Goal: Transaction & Acquisition: Purchase product/service

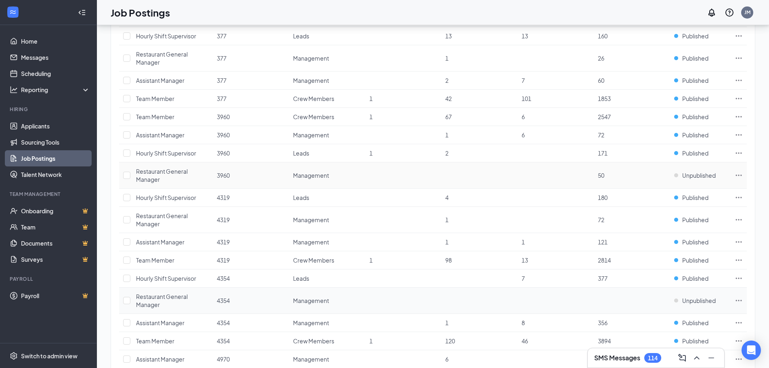
scroll to position [820, 0]
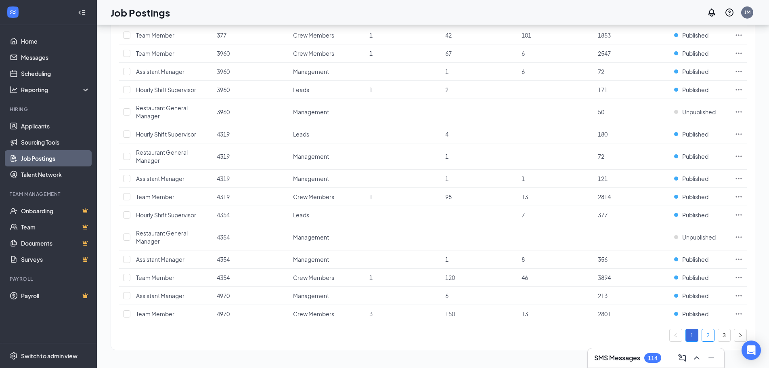
click at [705, 334] on link "2" at bounding box center [708, 335] width 12 height 12
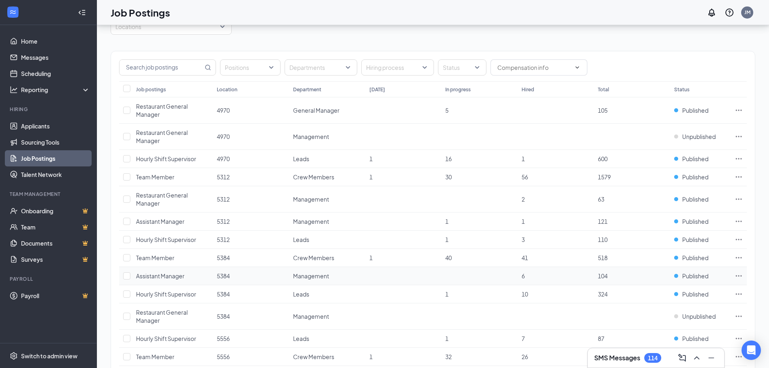
scroll to position [81, 0]
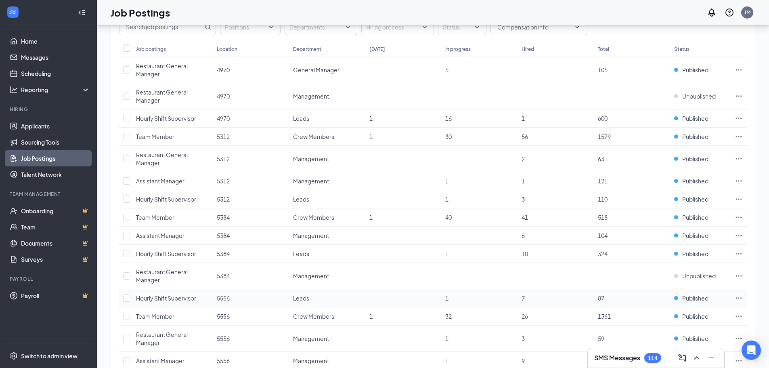
click at [739, 298] on icon "Ellipses" at bounding box center [739, 297] width 6 height 1
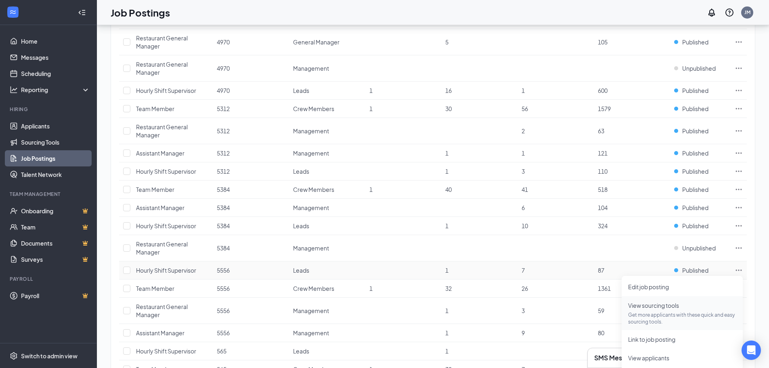
scroll to position [121, 0]
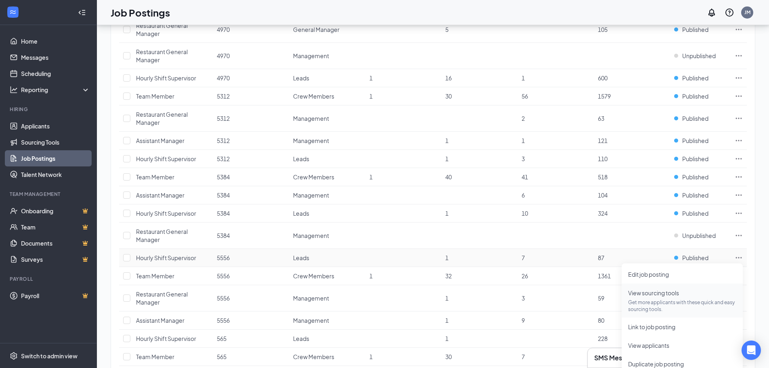
click at [680, 301] on p "Get more applicants with these quick and easy sourcing tools." at bounding box center [682, 306] width 108 height 14
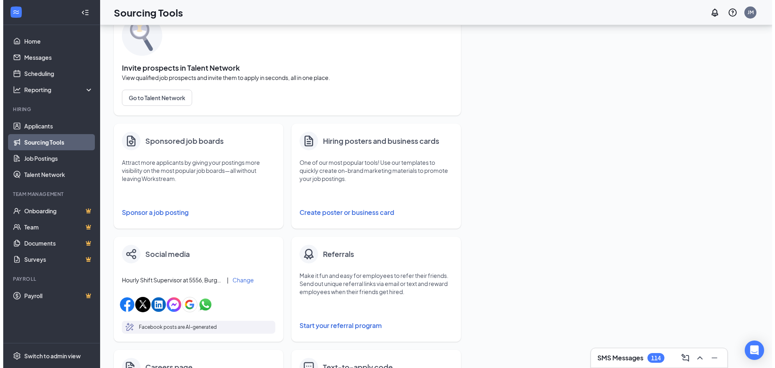
scroll to position [40, 0]
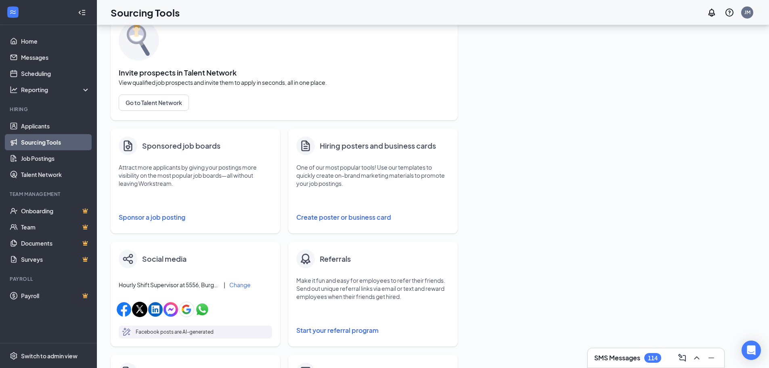
click at [179, 212] on button "Sponsor a job posting" at bounding box center [195, 217] width 153 height 16
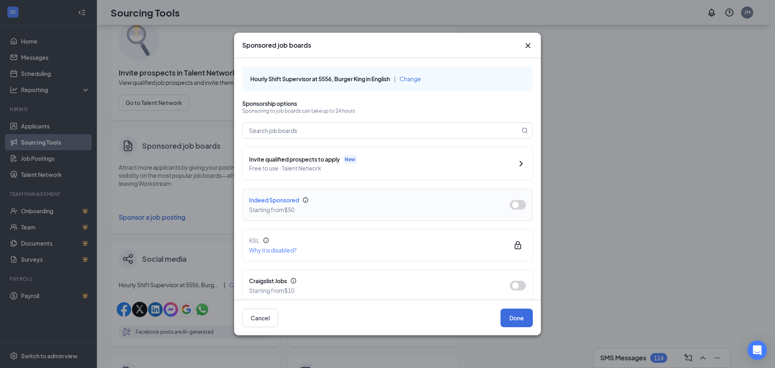
click at [510, 202] on button "button" at bounding box center [518, 205] width 16 height 10
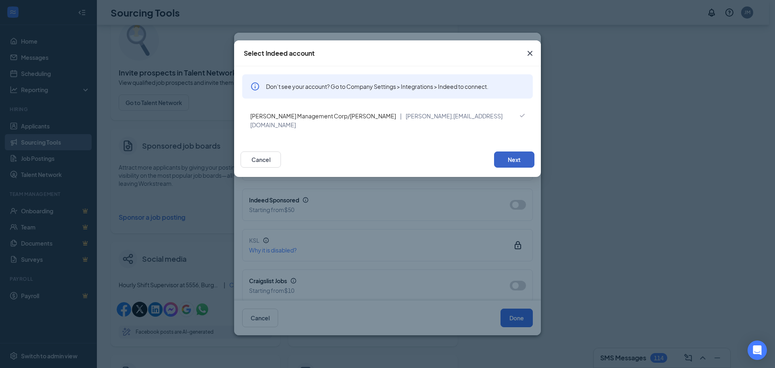
click at [509, 151] on button "Next" at bounding box center [514, 159] width 40 height 16
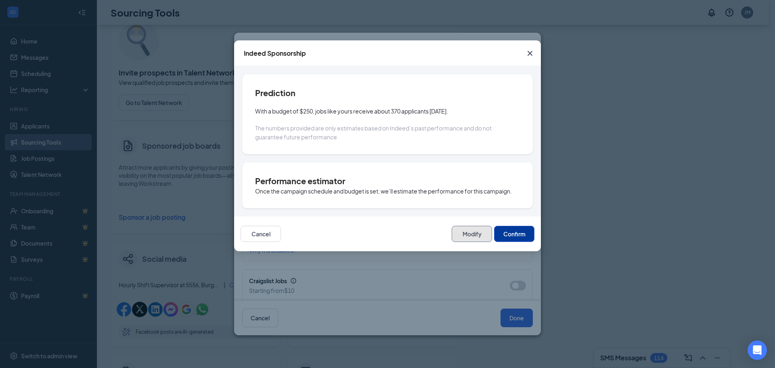
click at [480, 232] on button "Modify" at bounding box center [472, 234] width 40 height 16
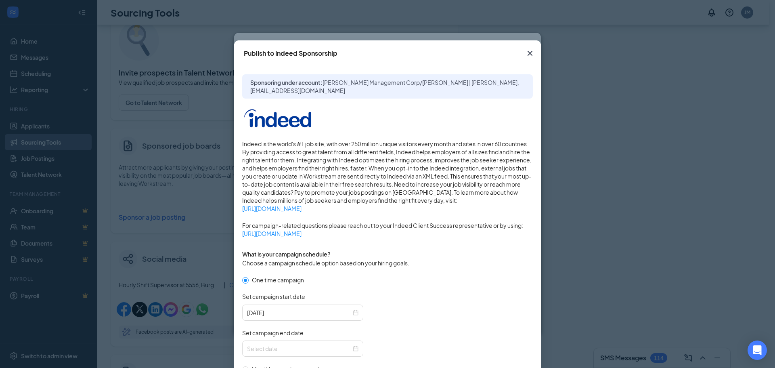
scroll to position [197, 0]
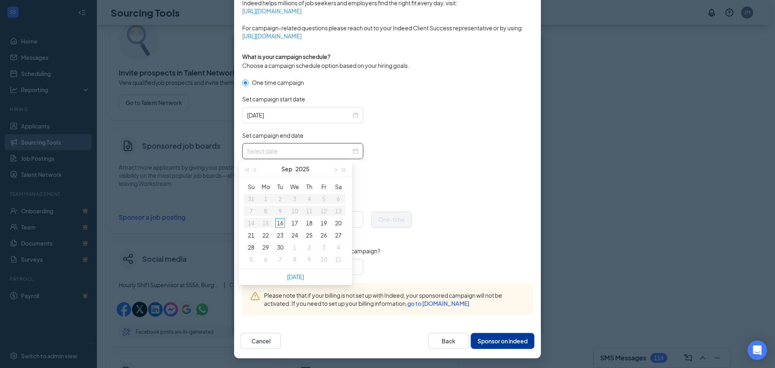
click at [346, 152] on input "Set campaign end date" at bounding box center [299, 151] width 104 height 9
click at [351, 151] on div at bounding box center [302, 151] width 111 height 9
type input "[DATE]"
click at [277, 235] on div "23" at bounding box center [280, 235] width 10 height 10
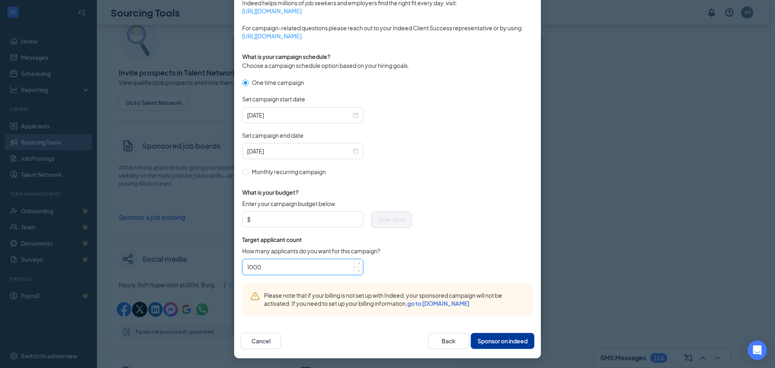
drag, startPoint x: 287, startPoint y: 267, endPoint x: 193, endPoint y: 298, distance: 99.2
click at [193, 298] on div "Publish to Indeed Sponsorship Sponsoring under account: [PERSON_NAME] Managemen…" at bounding box center [387, 184] width 775 height 368
type input "75"
drag, startPoint x: 300, startPoint y: 224, endPoint x: 317, endPoint y: 224, distance: 17.0
click at [300, 224] on input "Enter your campaign budget below." at bounding box center [305, 219] width 106 height 12
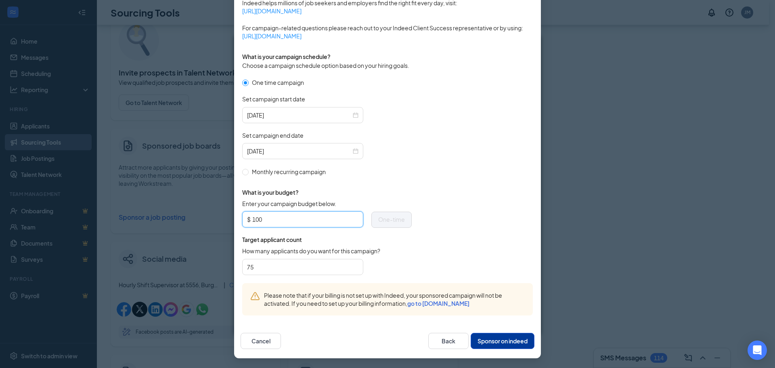
type input "100"
click at [429, 219] on form "One time campaign Set campaign start date [DATE] Set campaign end date [DATE] M…" at bounding box center [387, 180] width 291 height 205
click at [484, 339] on button "Sponsor on indeed" at bounding box center [503, 341] width 64 height 16
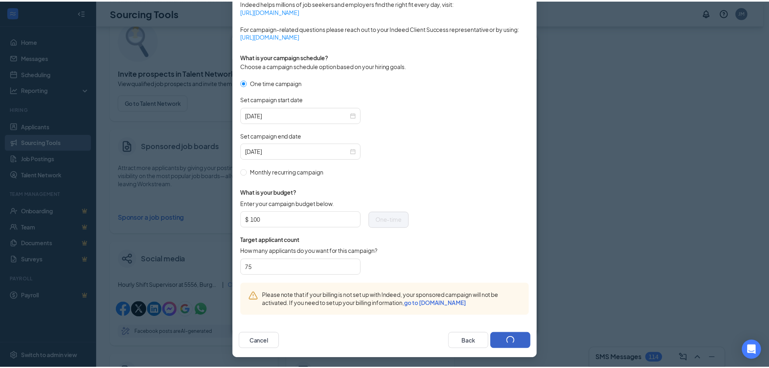
scroll to position [157, 0]
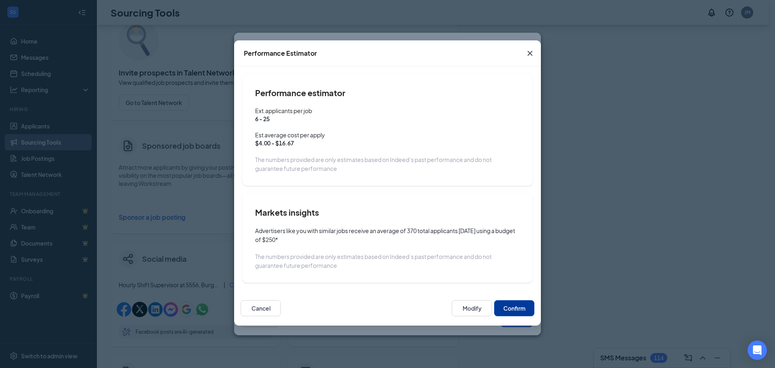
click at [513, 304] on button "Confirm" at bounding box center [514, 308] width 40 height 16
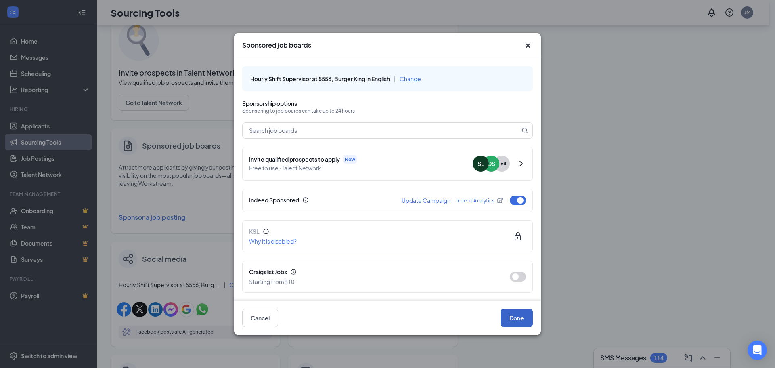
click at [519, 310] on button "Done" at bounding box center [517, 317] width 32 height 19
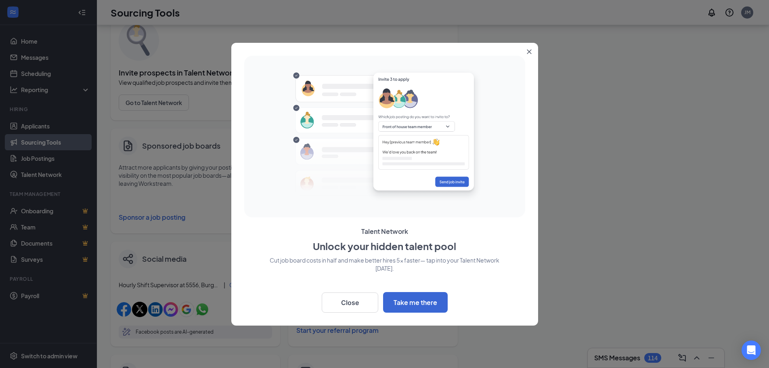
click at [529, 48] on button "Close" at bounding box center [531, 50] width 15 height 15
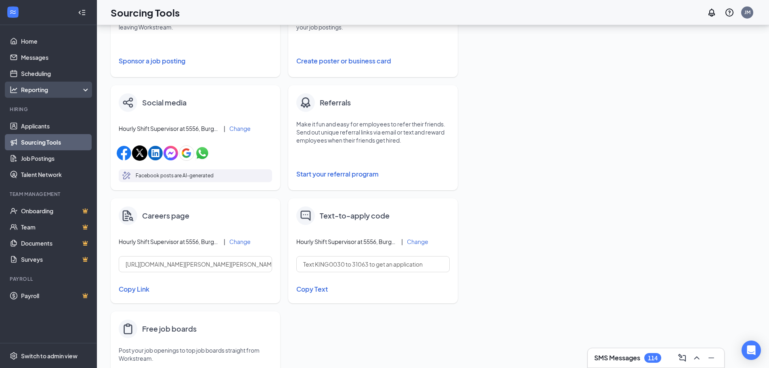
scroll to position [202, 0]
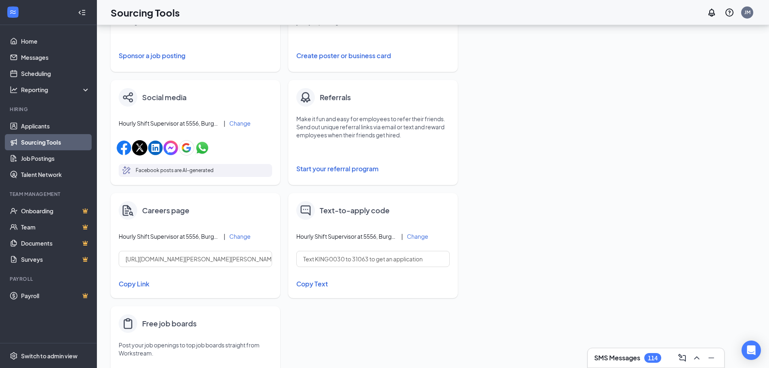
click at [54, 150] on link "Sourcing Tools" at bounding box center [55, 142] width 69 height 16
click at [47, 138] on link "Sourcing Tools" at bounding box center [55, 142] width 69 height 16
click at [51, 161] on link "Job Postings" at bounding box center [55, 158] width 69 height 16
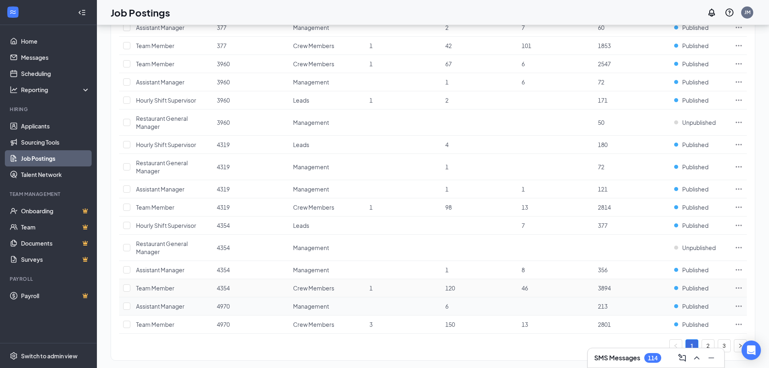
scroll to position [820, 0]
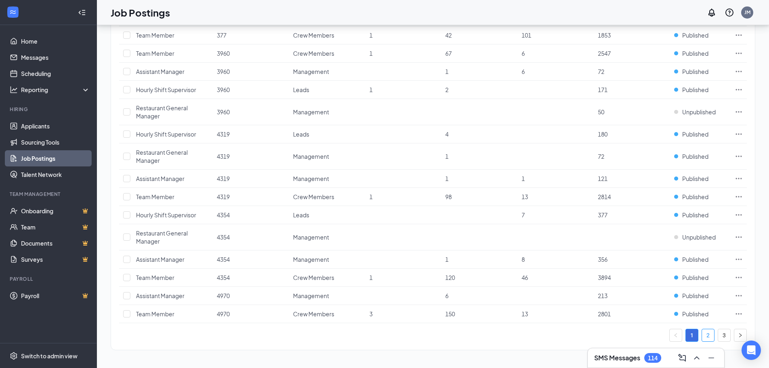
click at [709, 336] on link "2" at bounding box center [708, 335] width 12 height 12
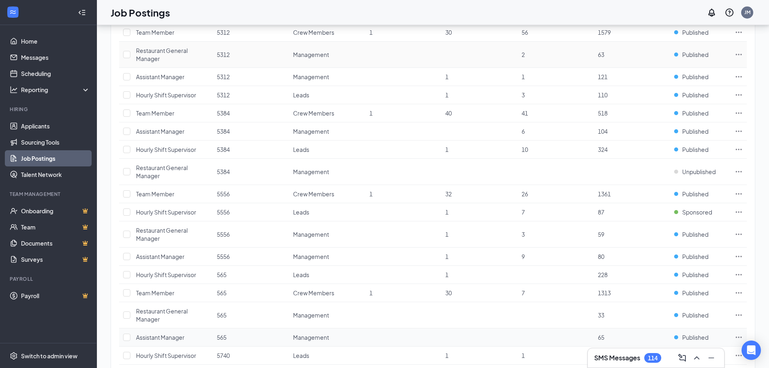
scroll to position [335, 0]
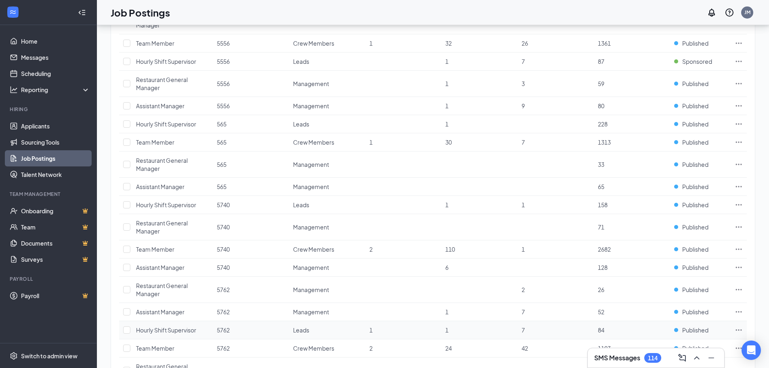
click at [737, 331] on icon "Ellipses" at bounding box center [739, 330] width 8 height 8
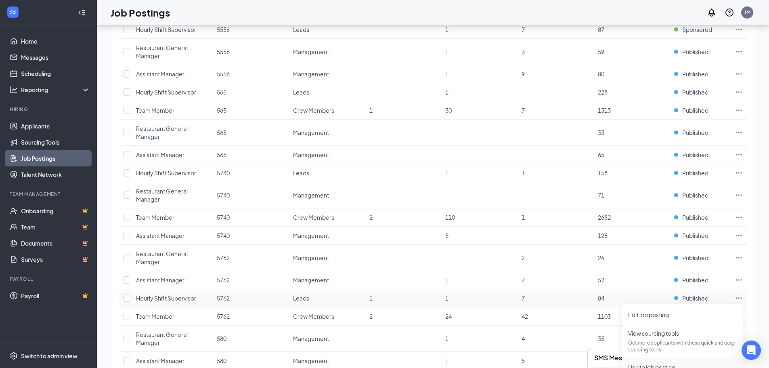
scroll to position [416, 0]
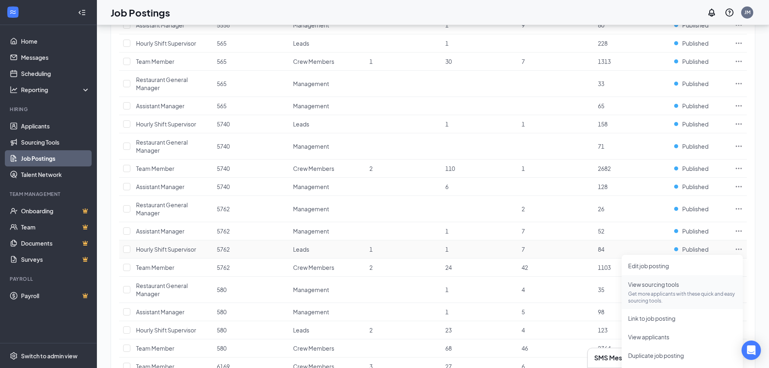
click at [665, 289] on span "View sourcing tools Get more applicants with these quick and easy sourcing tool…" at bounding box center [682, 292] width 108 height 24
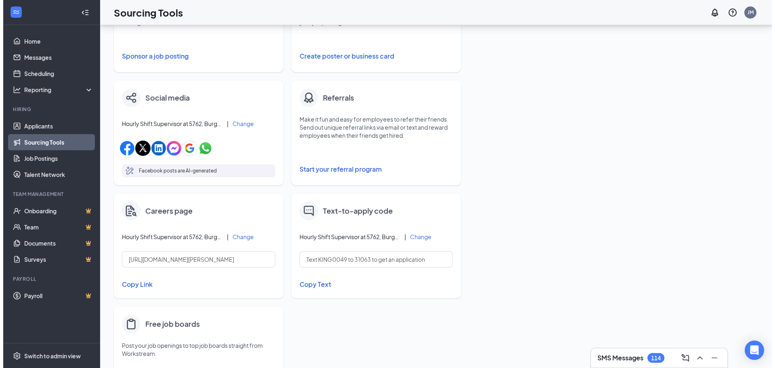
scroll to position [61, 0]
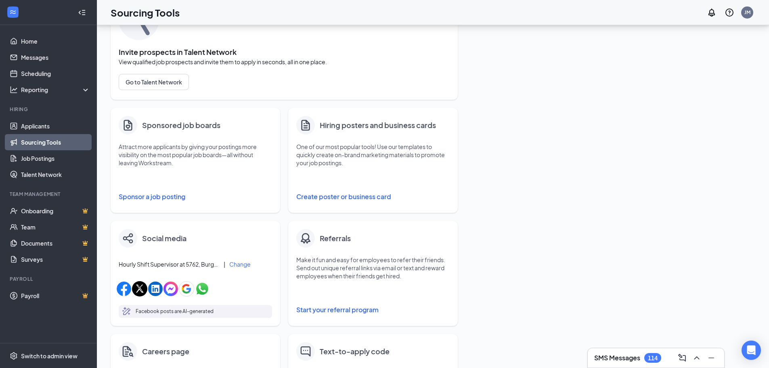
click at [141, 199] on button "Sponsor a job posting" at bounding box center [195, 197] width 153 height 16
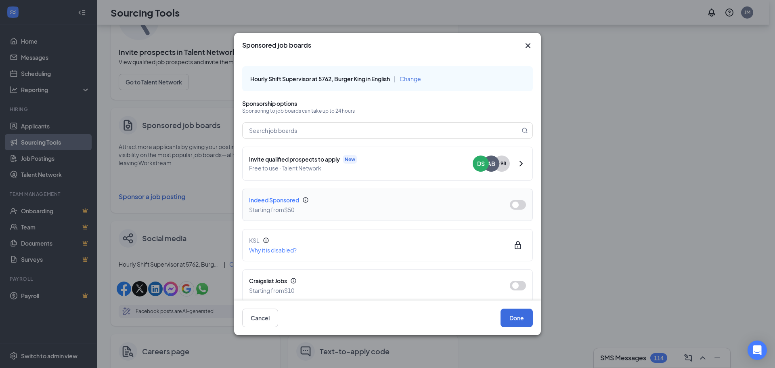
click at [512, 200] on button "button" at bounding box center [518, 205] width 16 height 10
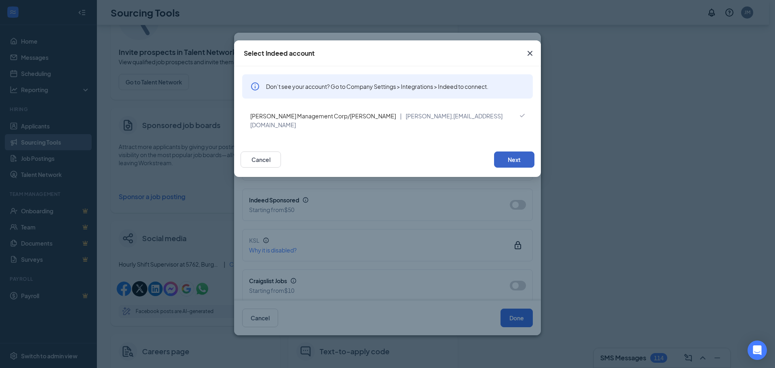
click at [511, 153] on button "Next" at bounding box center [514, 159] width 40 height 16
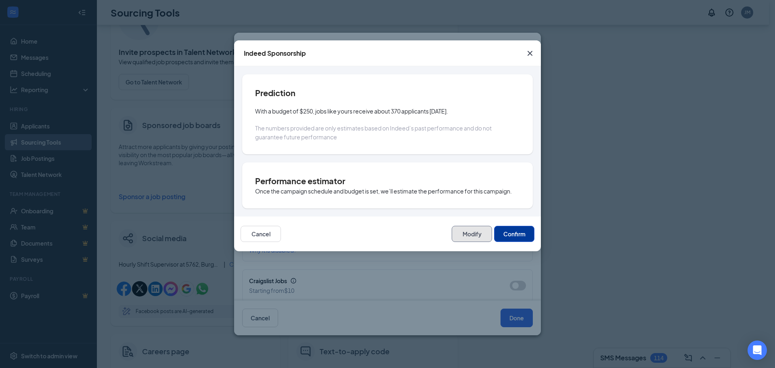
click at [489, 238] on button "Modify" at bounding box center [472, 234] width 40 height 16
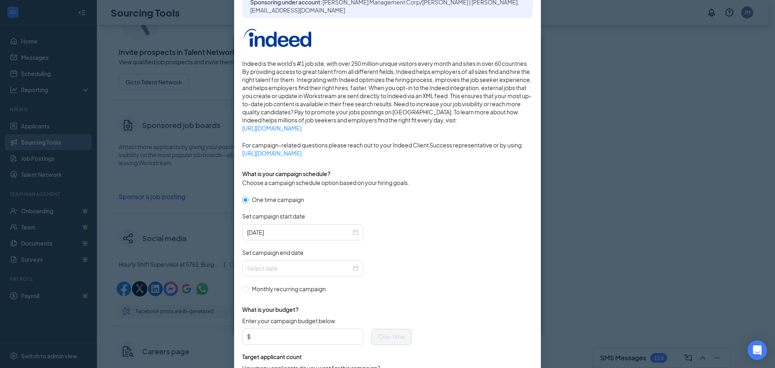
scroll to position [81, 0]
click at [356, 268] on div at bounding box center [302, 268] width 121 height 16
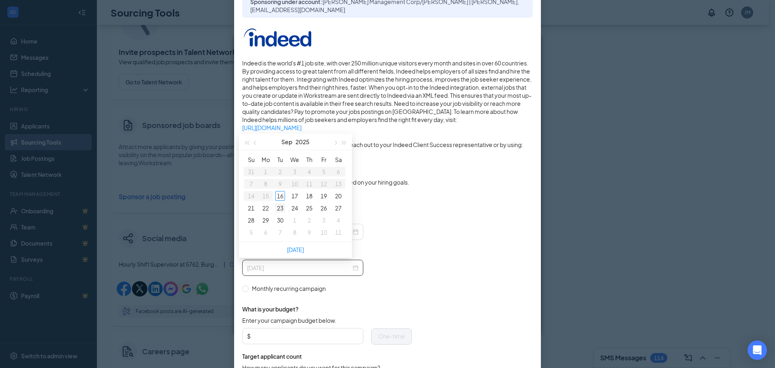
type input "[DATE]"
click at [280, 208] on div "23" at bounding box center [280, 208] width 10 height 10
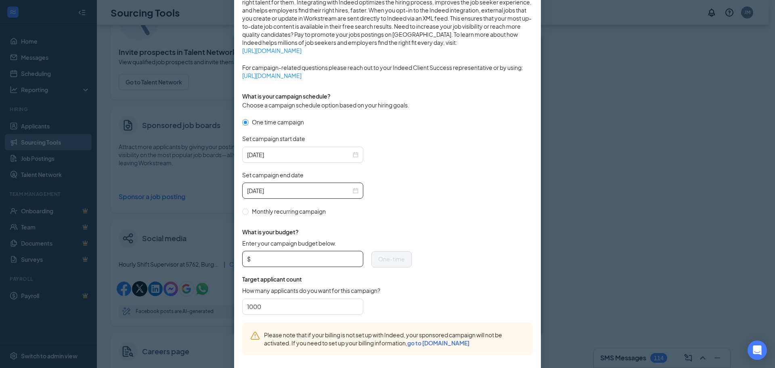
scroll to position [197, 0]
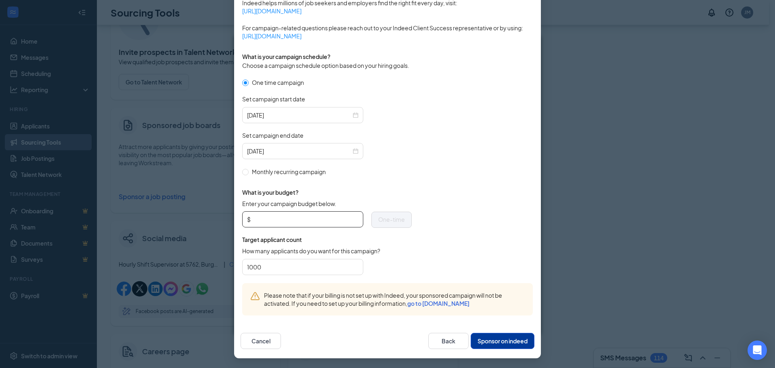
click at [275, 217] on input "Enter your campaign budget below." at bounding box center [305, 219] width 106 height 12
type input "75"
drag, startPoint x: 268, startPoint y: 265, endPoint x: 129, endPoint y: 242, distance: 141.6
click at [129, 242] on div "Publish to Indeed Sponsorship Sponsoring under account: [PERSON_NAME] Managemen…" at bounding box center [387, 184] width 775 height 368
type input "75"
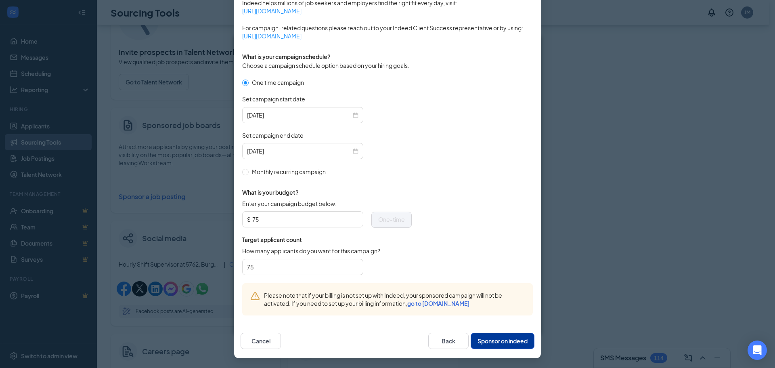
click at [486, 331] on div "Cancel Back Sponsor on indeed" at bounding box center [387, 340] width 307 height 35
click at [483, 345] on button "Sponsor on indeed" at bounding box center [503, 341] width 64 height 16
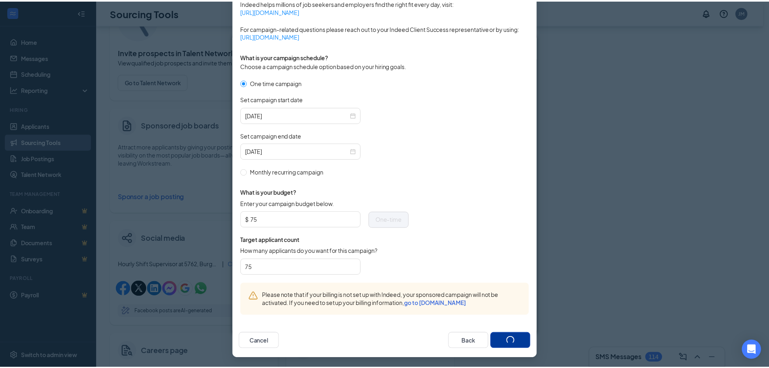
scroll to position [157, 0]
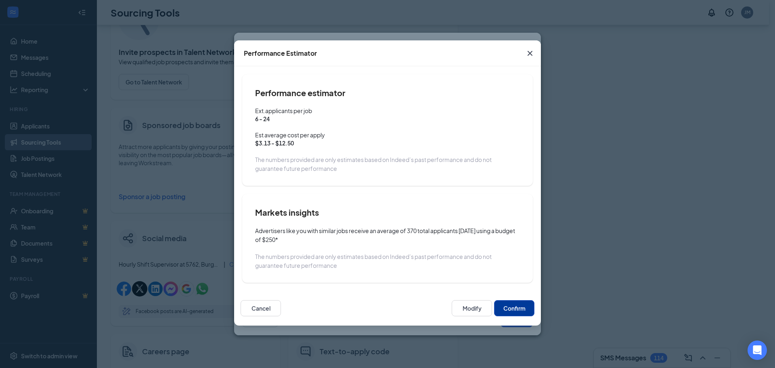
click at [504, 312] on button "Confirm" at bounding box center [514, 308] width 40 height 16
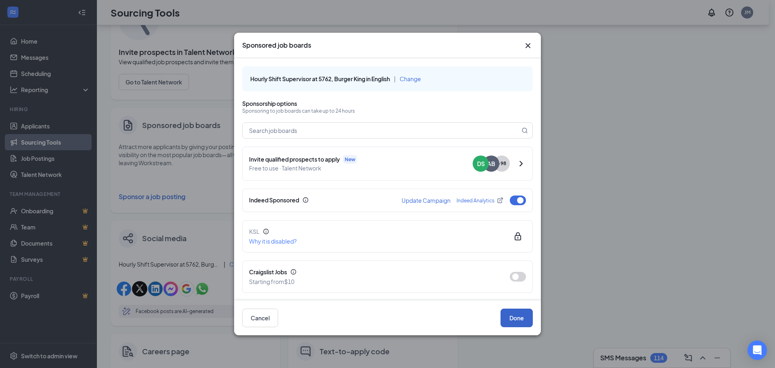
click at [513, 321] on button "Done" at bounding box center [517, 317] width 32 height 19
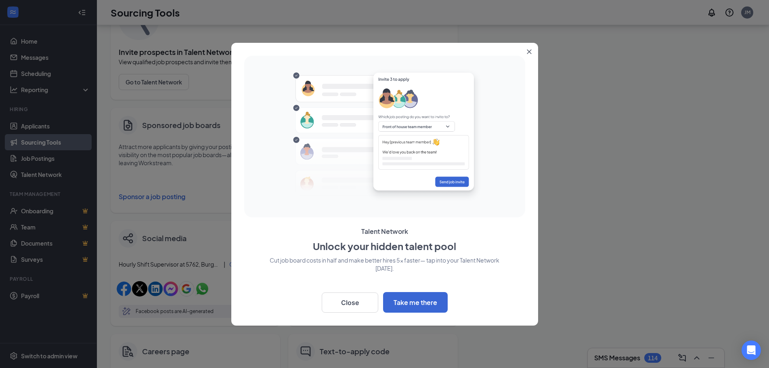
click at [534, 47] on button "Close" at bounding box center [531, 50] width 15 height 15
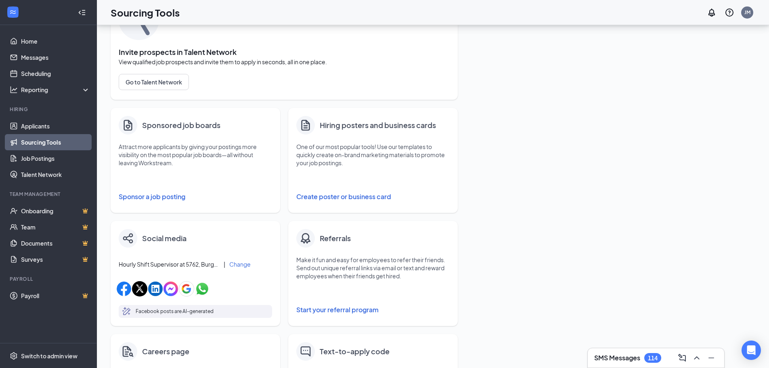
click at [53, 141] on link "Sourcing Tools" at bounding box center [55, 142] width 69 height 16
click at [44, 160] on link "Job Postings" at bounding box center [55, 158] width 69 height 16
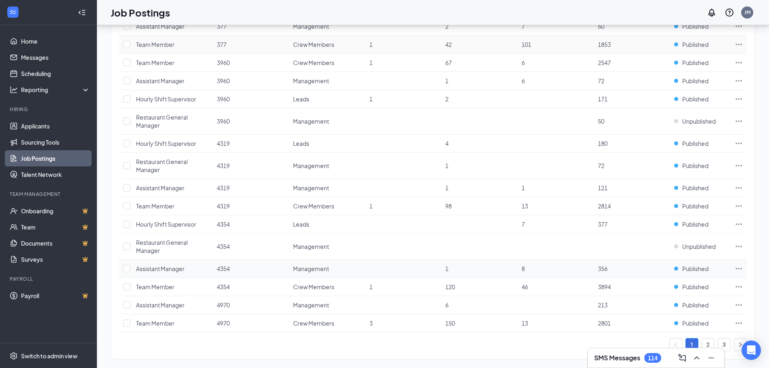
scroll to position [820, 0]
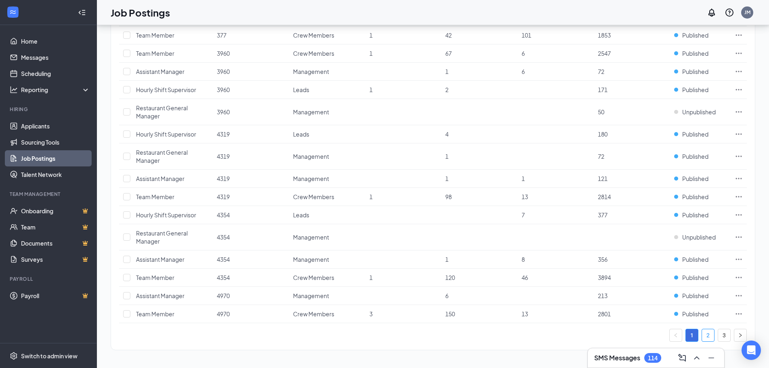
click at [708, 337] on link "2" at bounding box center [708, 335] width 12 height 12
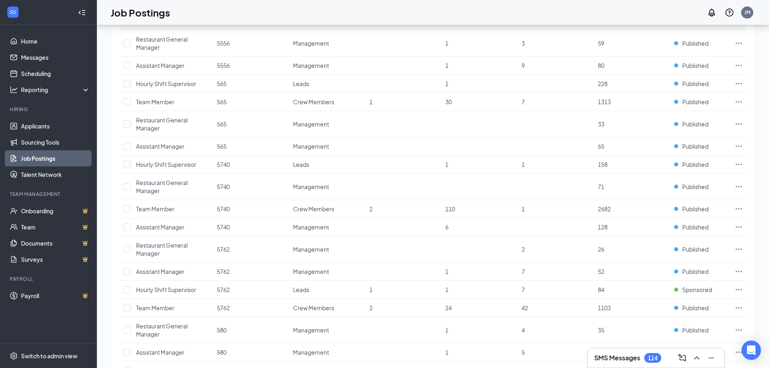
scroll to position [416, 0]
